Goal: Transaction & Acquisition: Subscribe to service/newsletter

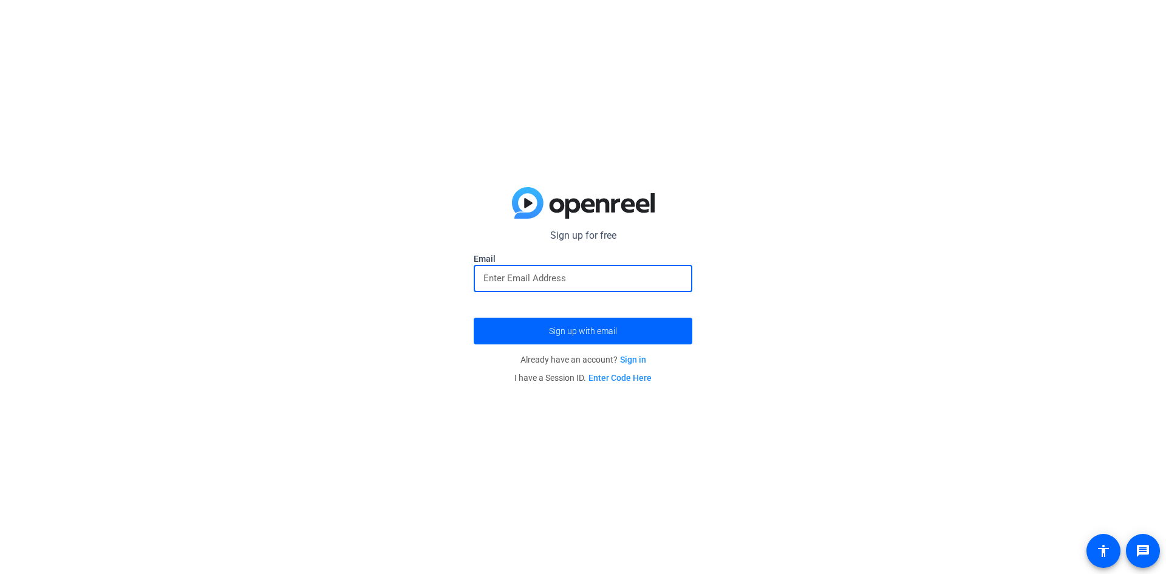
click at [536, 273] on input "email" at bounding box center [583, 278] width 199 height 15
type input "[EMAIL_ADDRESS][DOMAIN_NAME]"
click at [474, 318] on button "Sign up with email" at bounding box center [583, 331] width 219 height 27
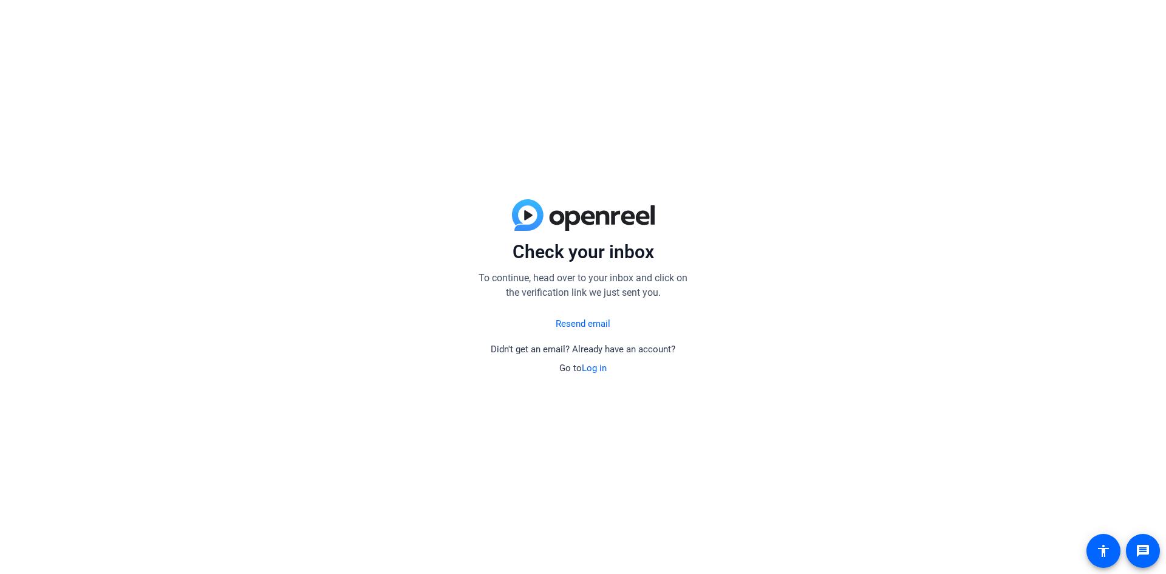
click at [691, 239] on header at bounding box center [583, 219] width 219 height 41
click at [580, 328] on link "Resend email" at bounding box center [583, 324] width 55 height 14
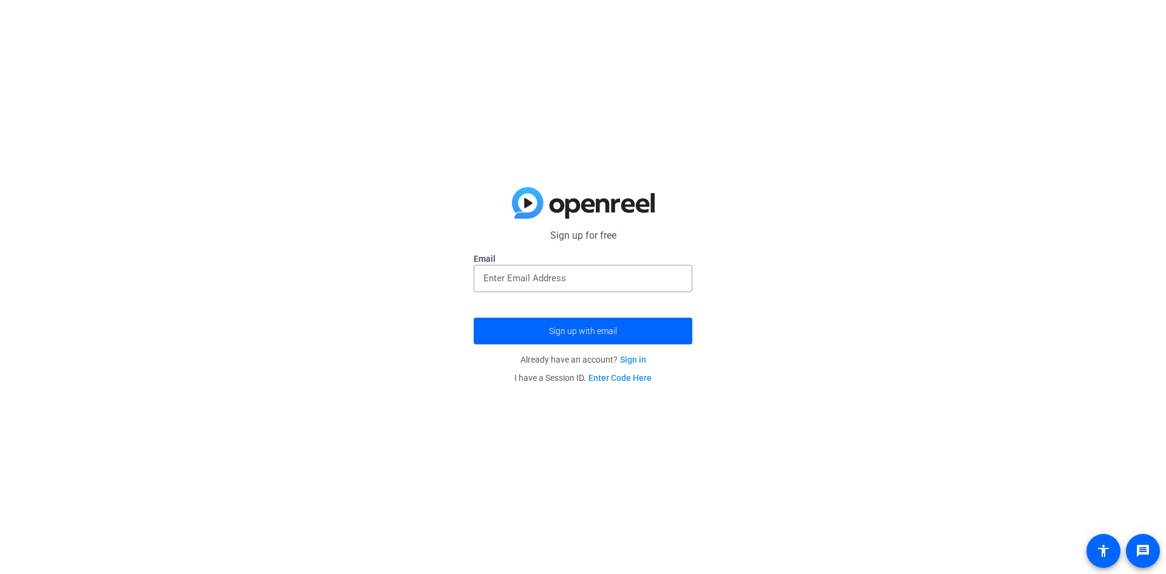
click at [562, 297] on div at bounding box center [583, 298] width 219 height 13
